Goal: Task Accomplishment & Management: Complete application form

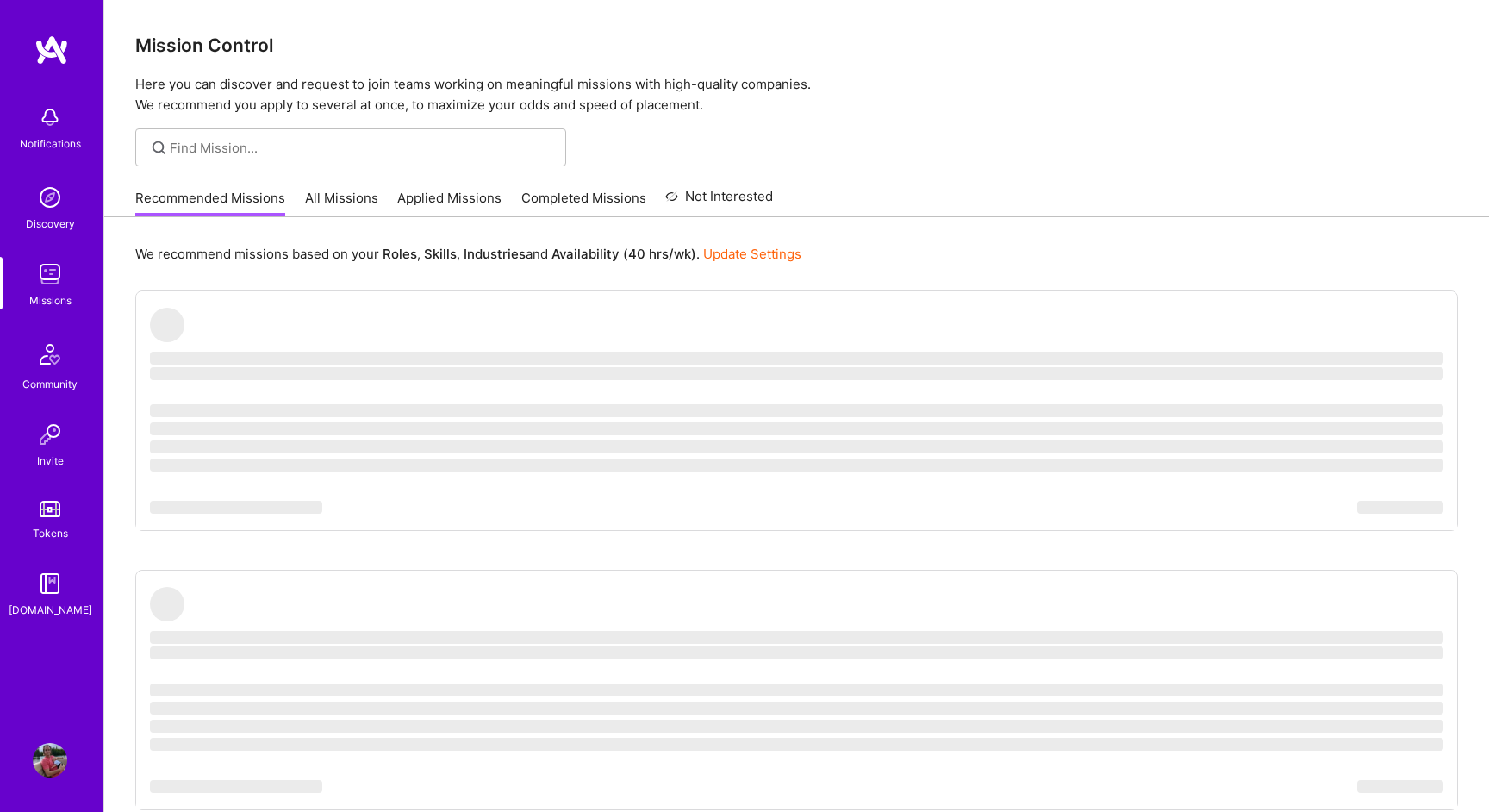
click at [430, 202] on link "Applied Missions" at bounding box center [449, 203] width 104 height 28
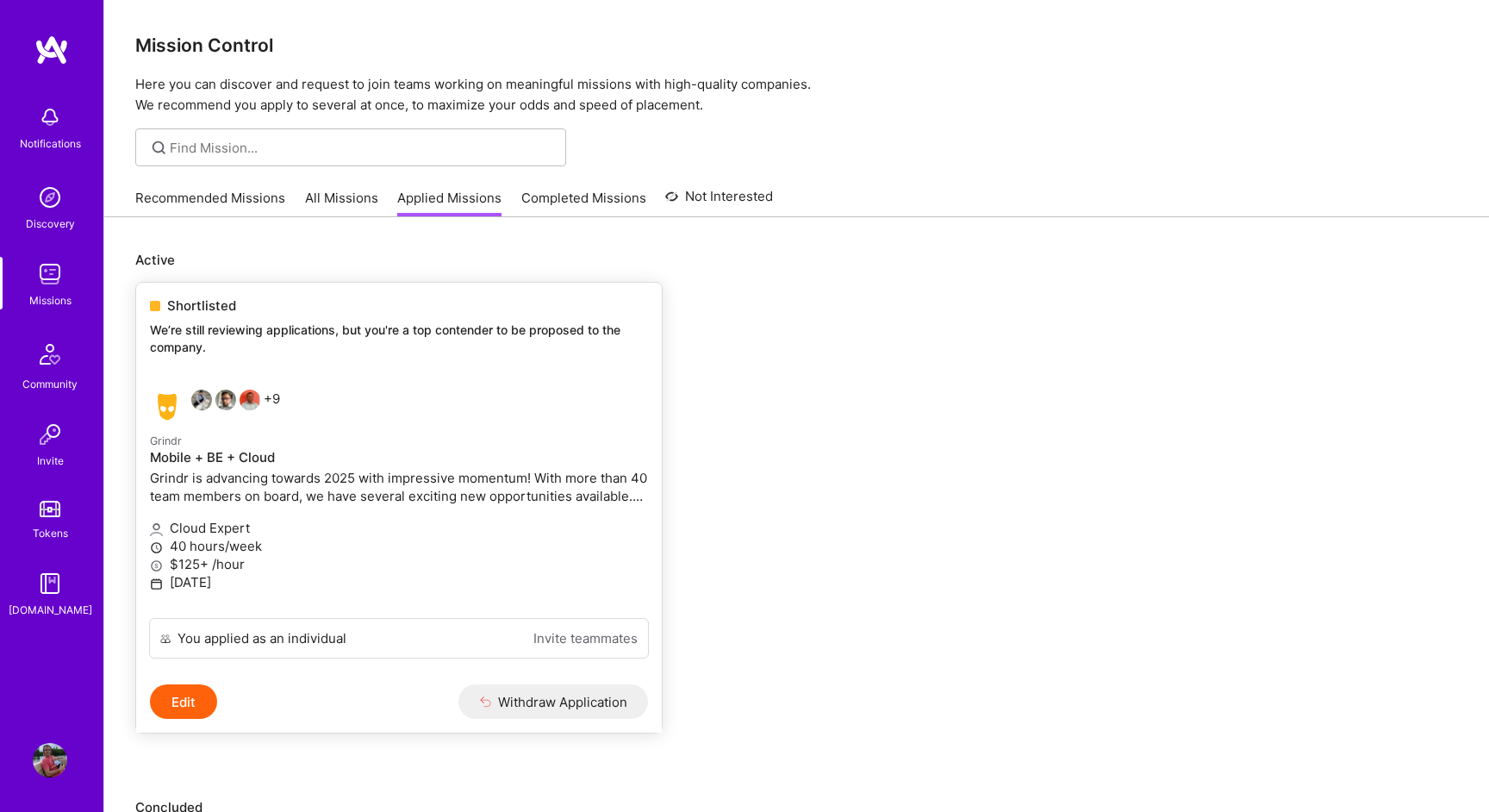
click at [391, 469] on p "Grindr is advancing towards 2025 with impressive momentum! With more than 40 te…" at bounding box center [399, 487] width 498 height 36
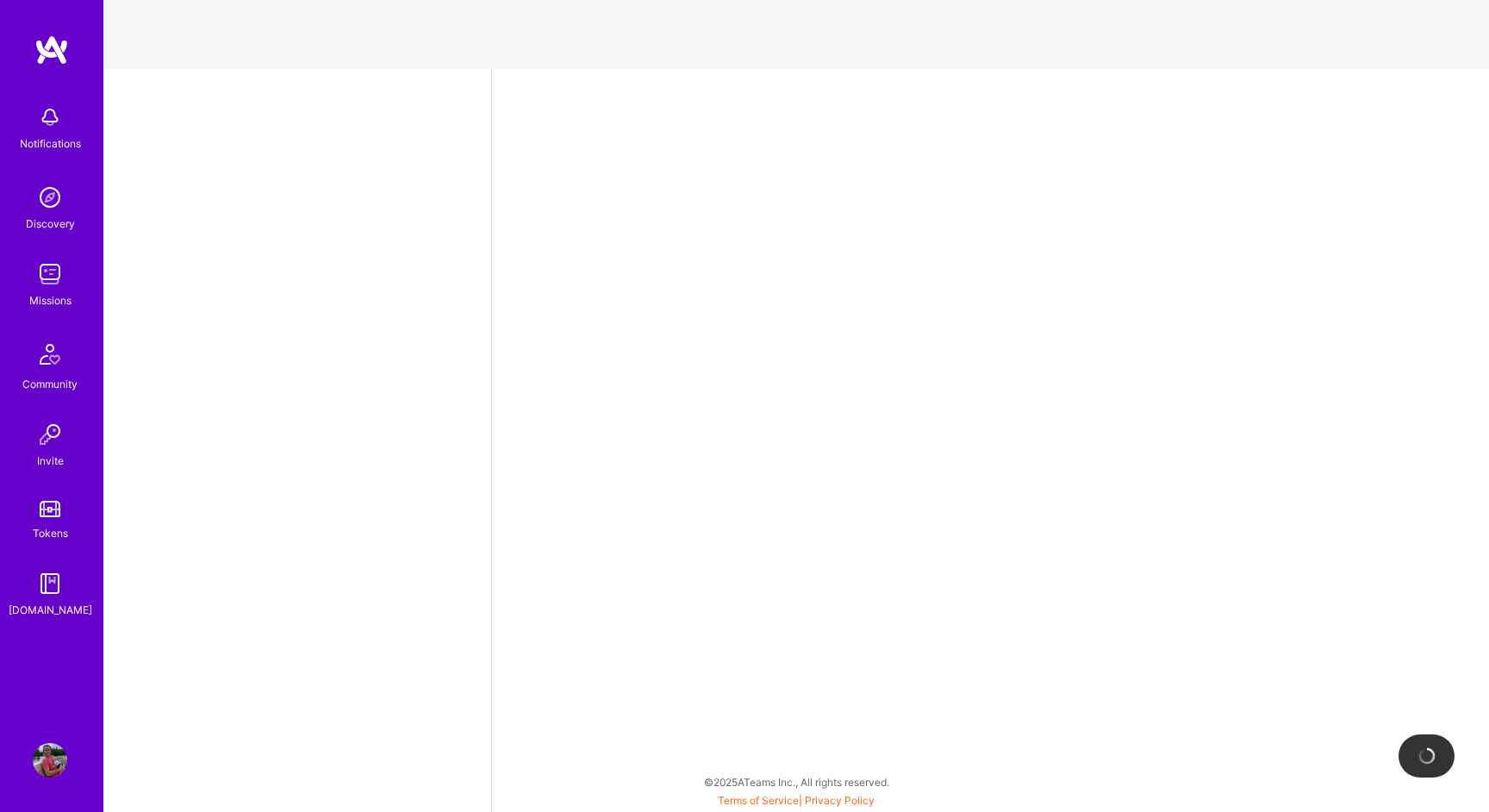
select select "CA"
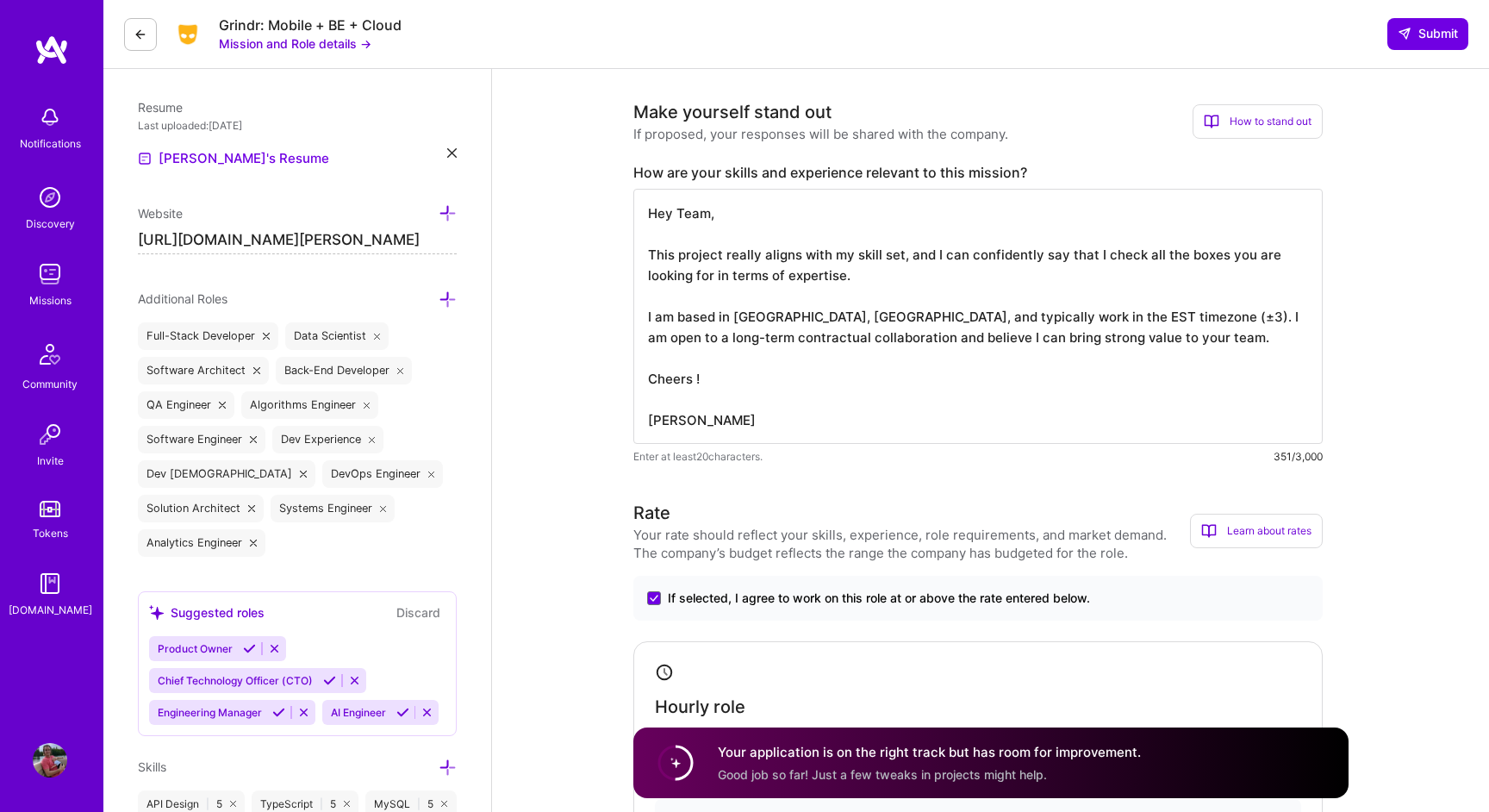
scroll to position [2, 0]
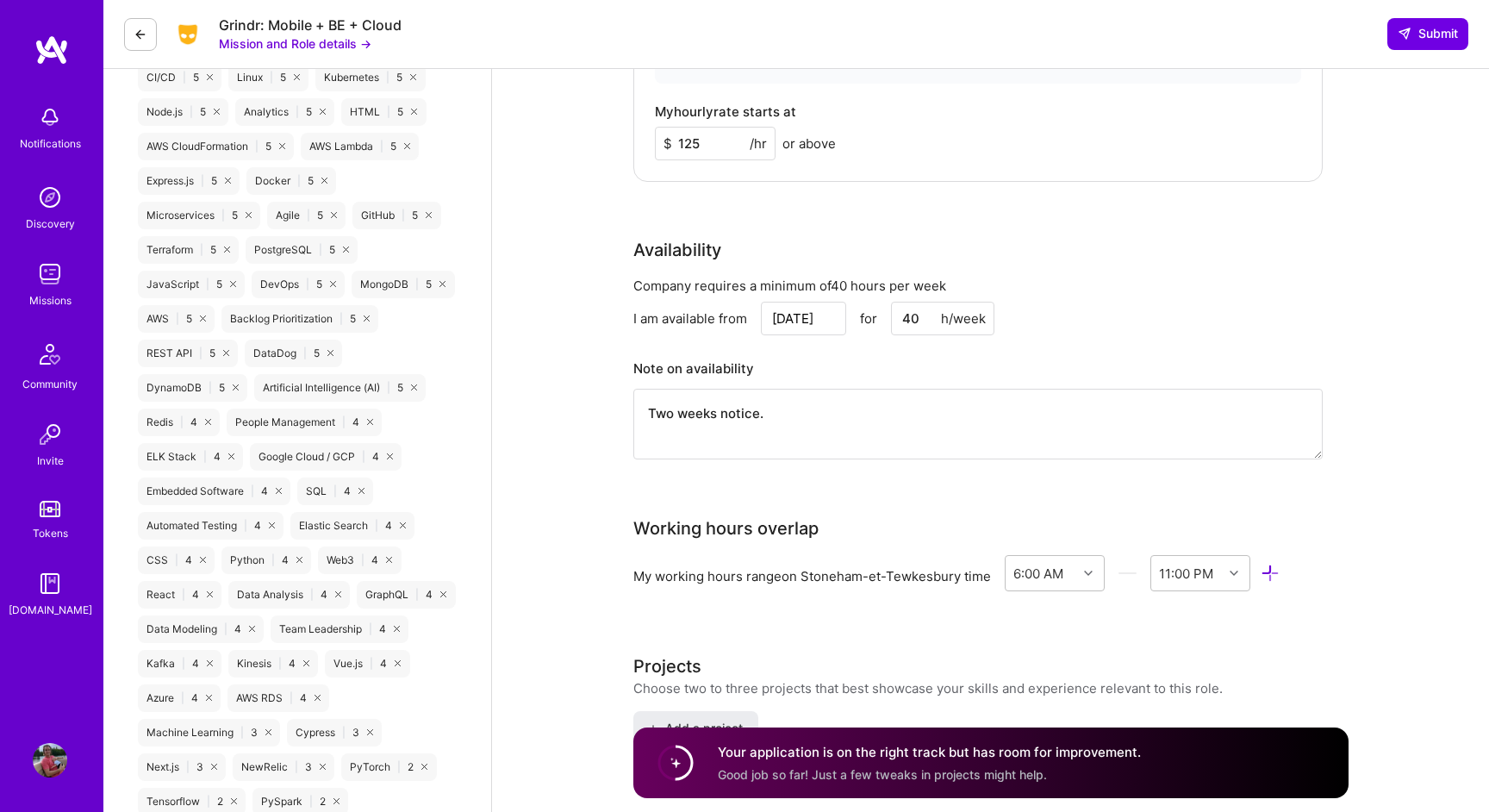
click at [806, 322] on input "[DATE]" at bounding box center [803, 318] width 85 height 33
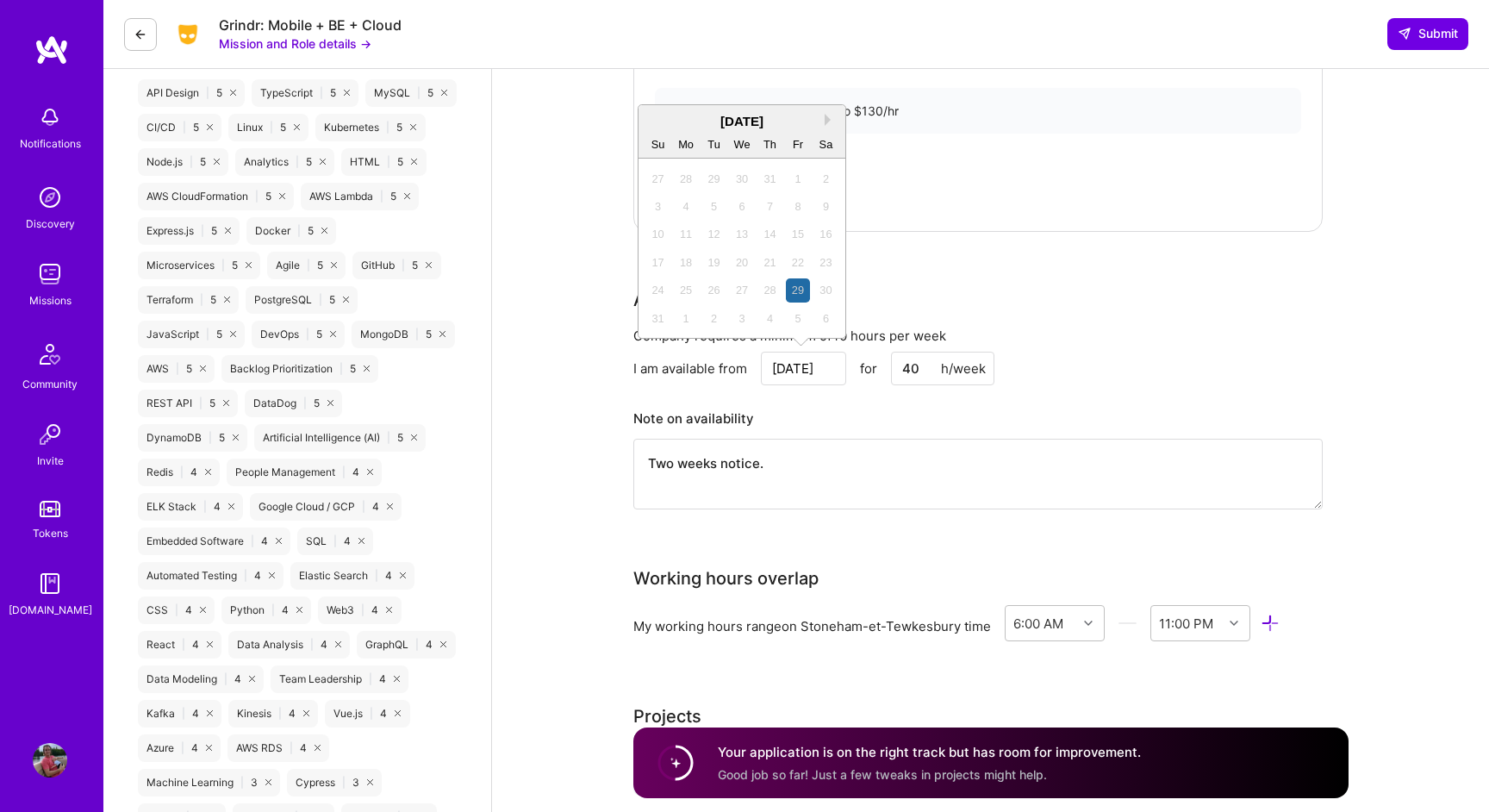
scroll to position [1136, 0]
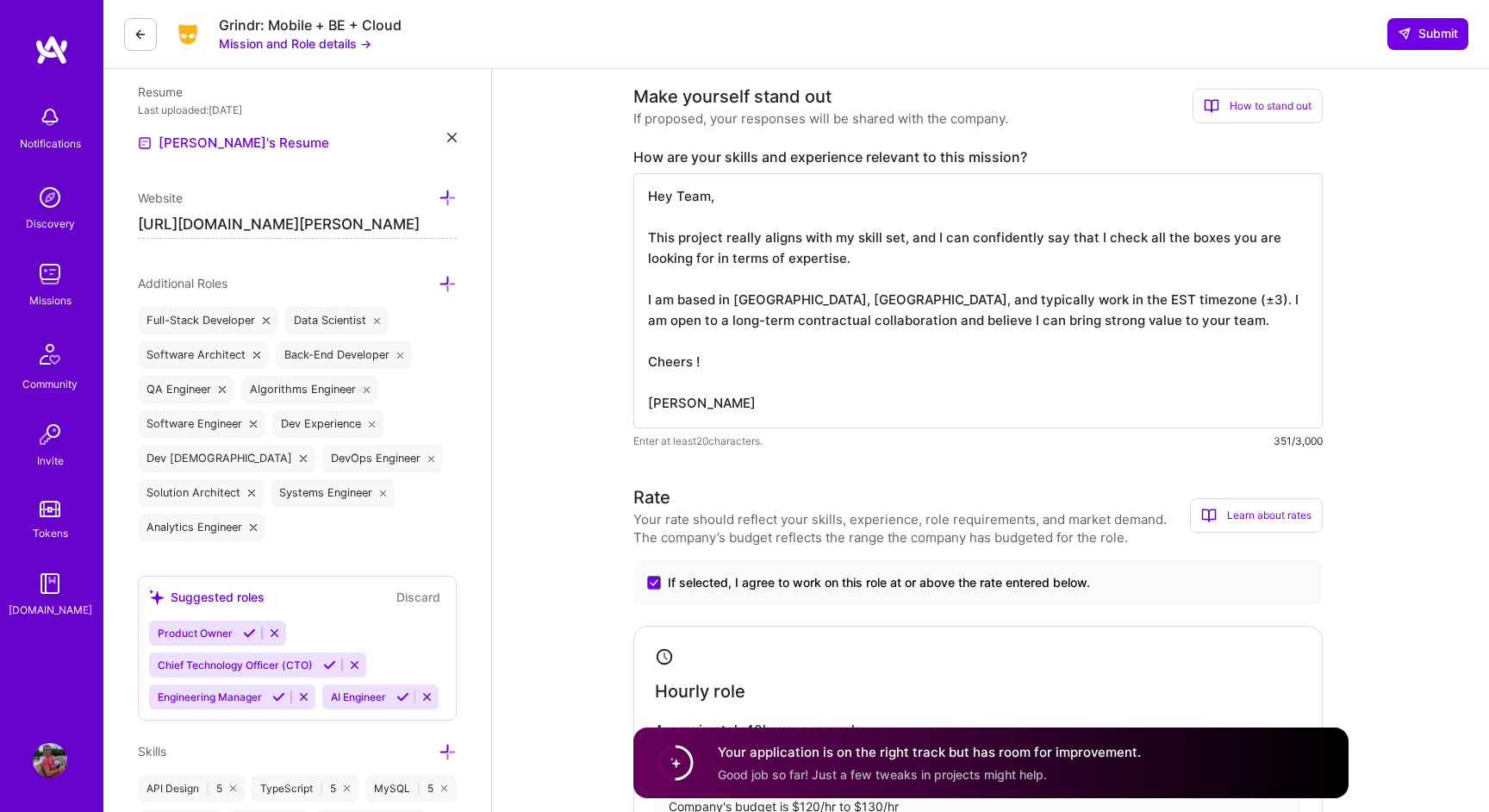
scroll to position [0, 0]
